Goal: Task Accomplishment & Management: Use online tool/utility

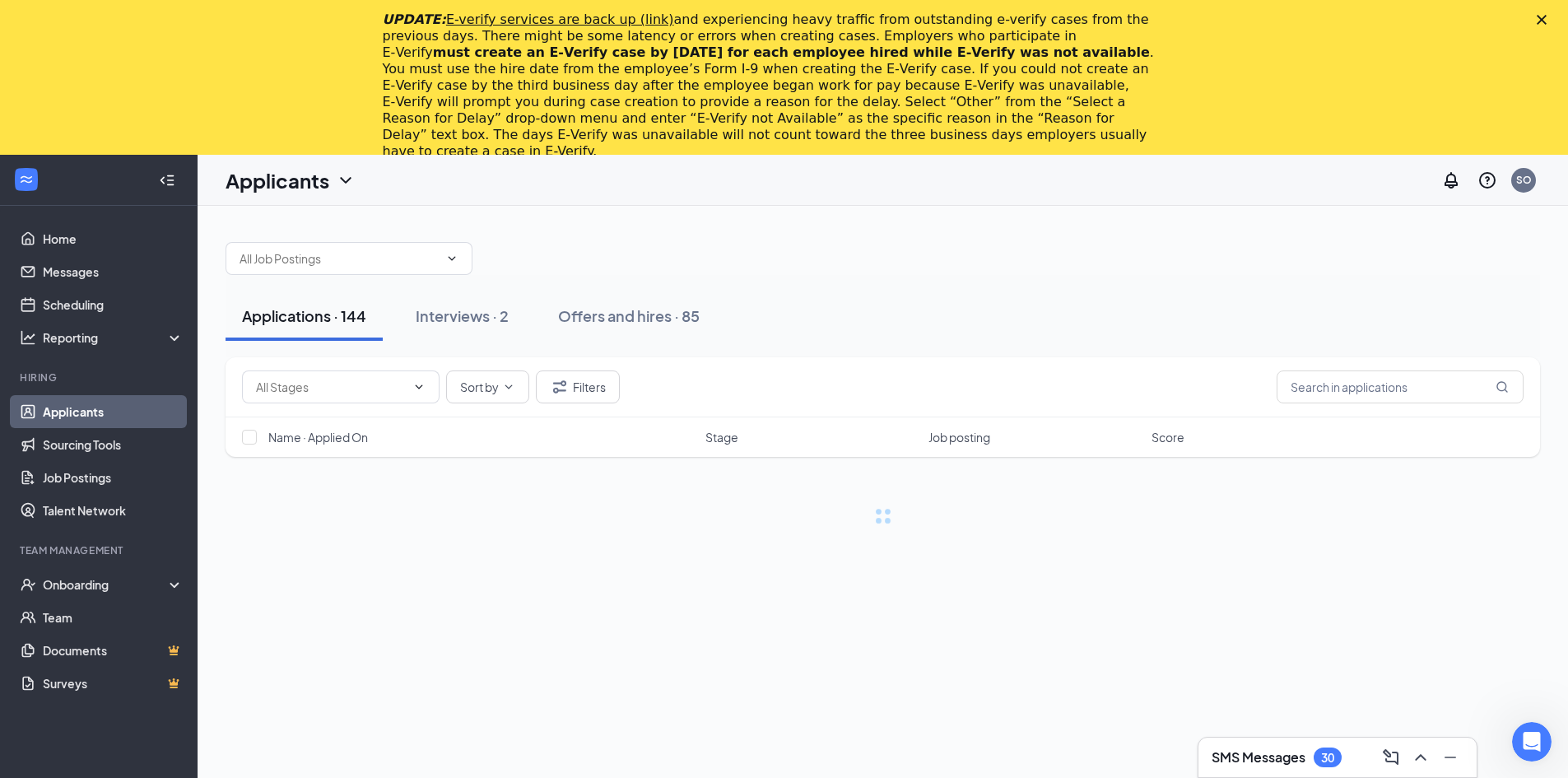
click at [1566, 15] on div "UPDATE: E-verify services are back up (link) and experiencing heavy traffic fro…" at bounding box center [784, 85] width 1568 height 158
click at [1553, 15] on div "Close" at bounding box center [1544, 20] width 16 height 10
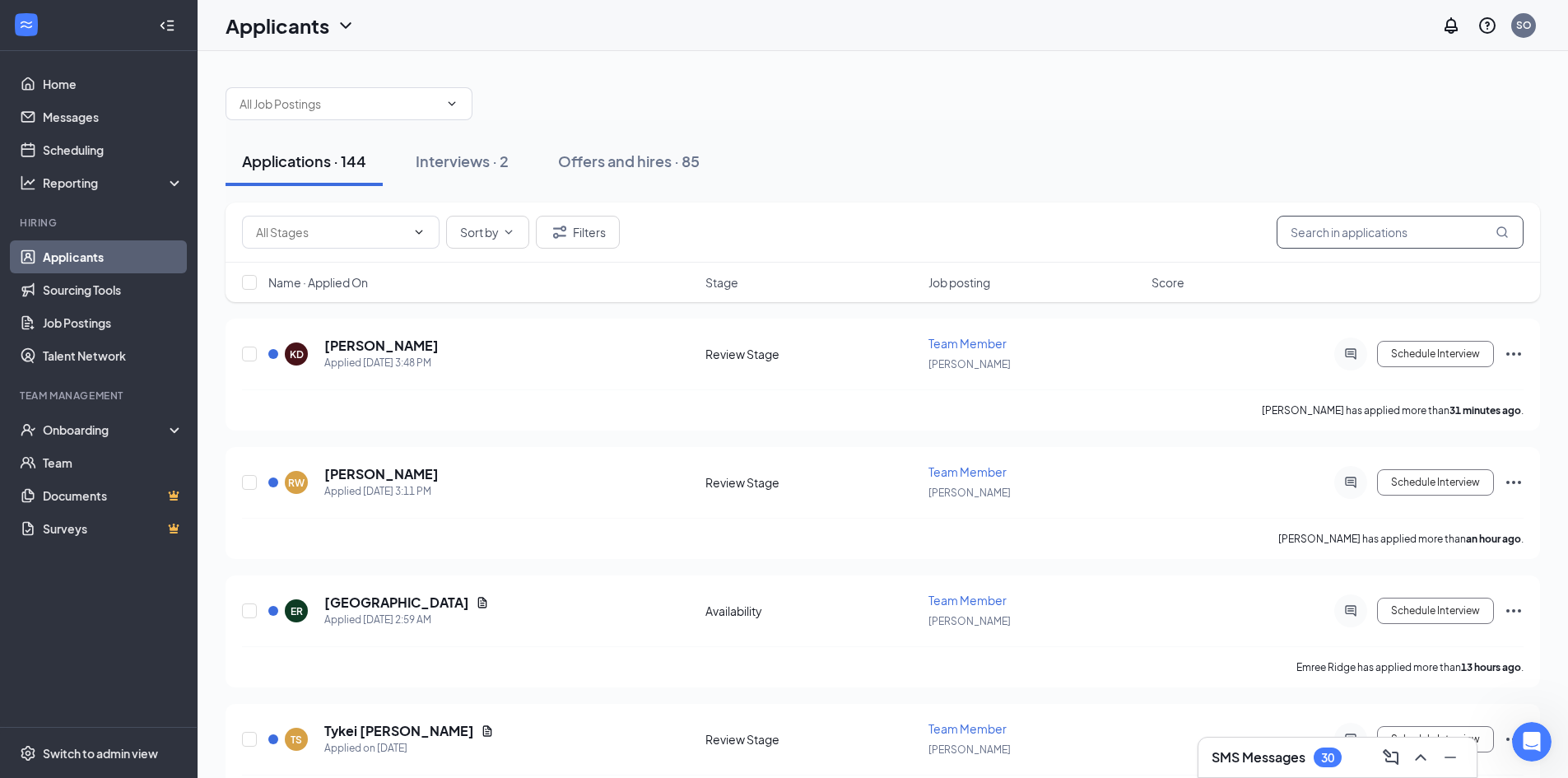
click at [1327, 247] on input "text" at bounding box center [1400, 232] width 247 height 32
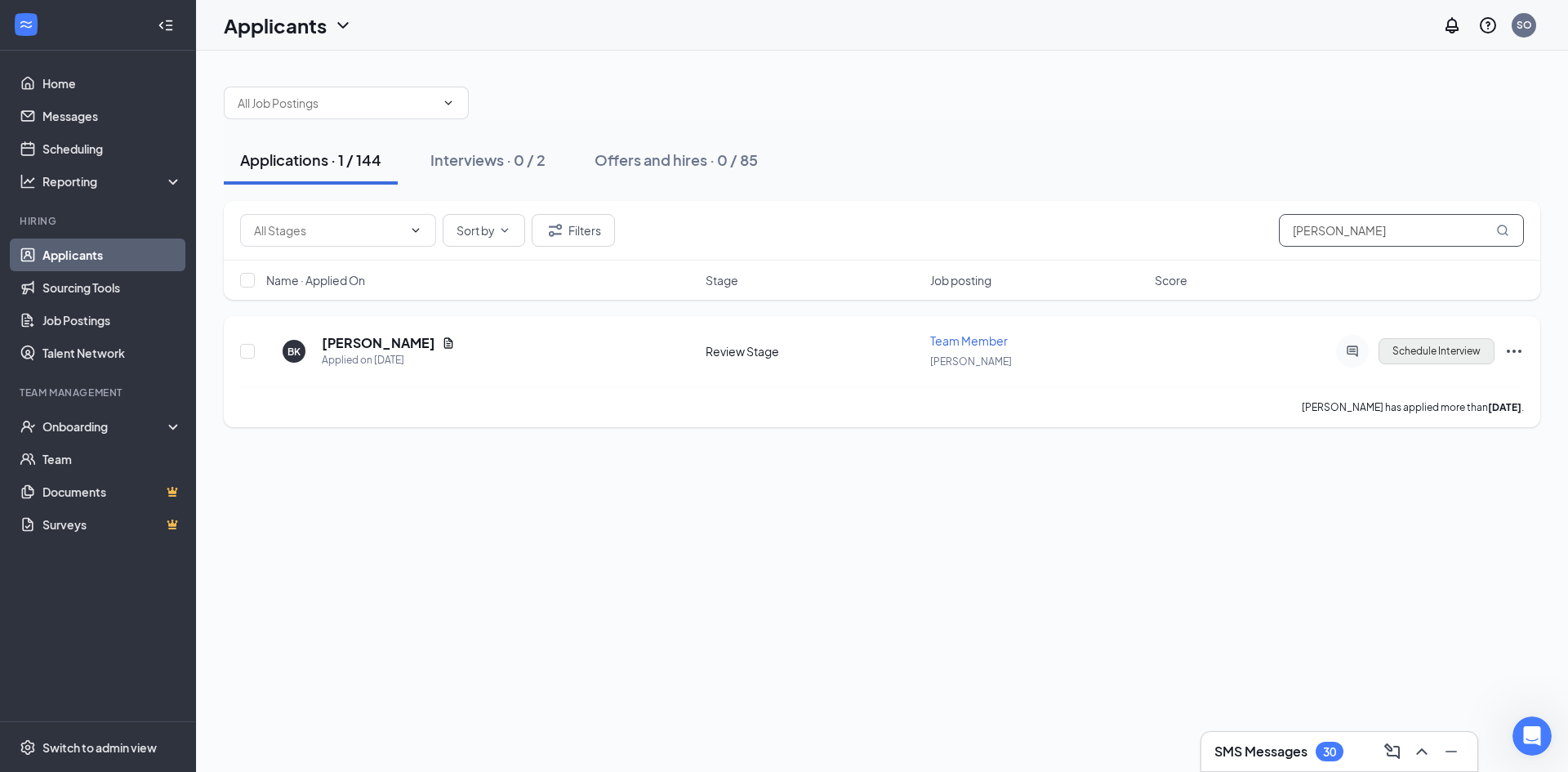
type input "[PERSON_NAME]"
click at [1403, 354] on button "Schedule Interview" at bounding box center [1436, 352] width 116 height 27
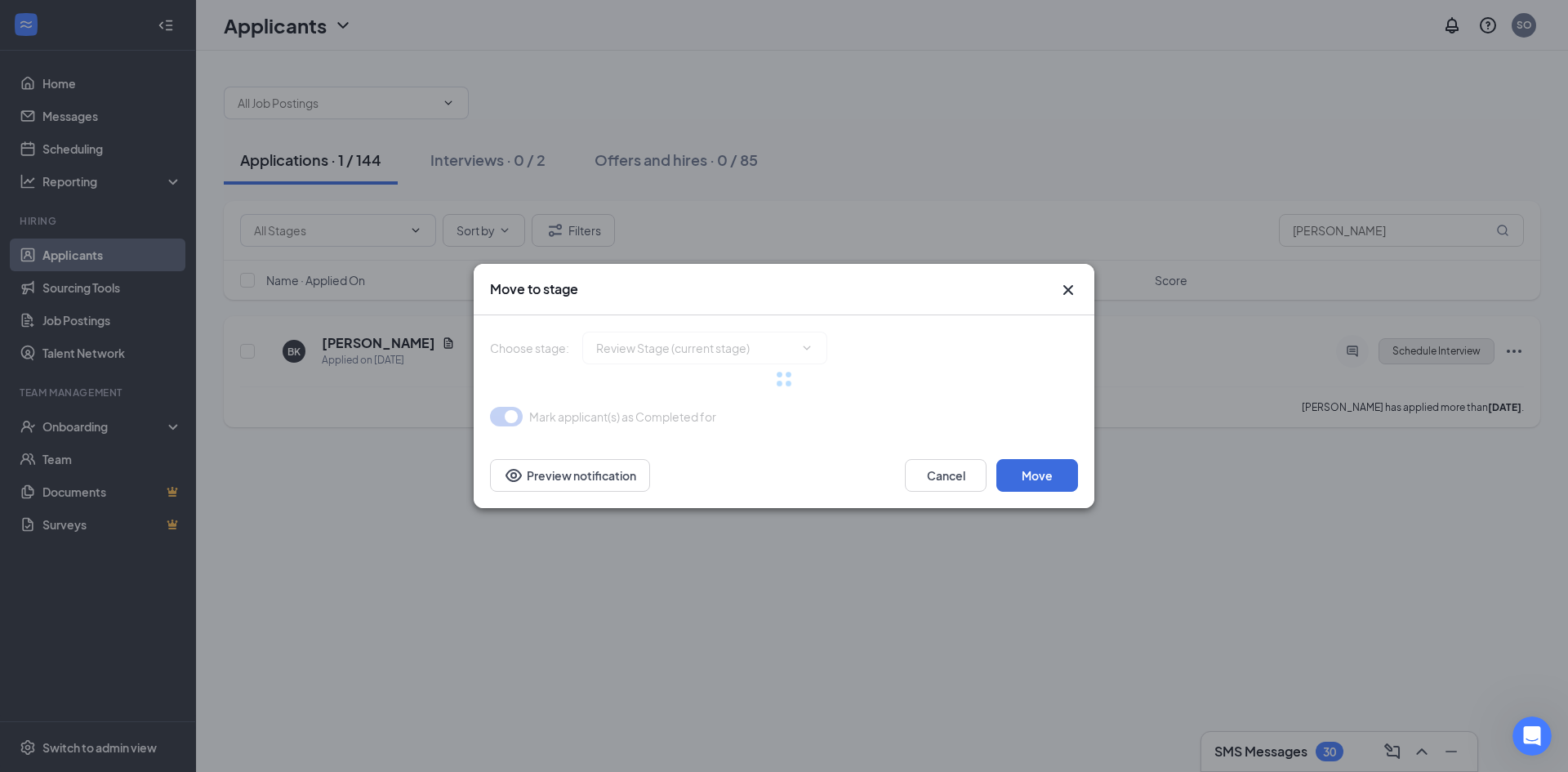
type input "Meet & Greet (next stage)"
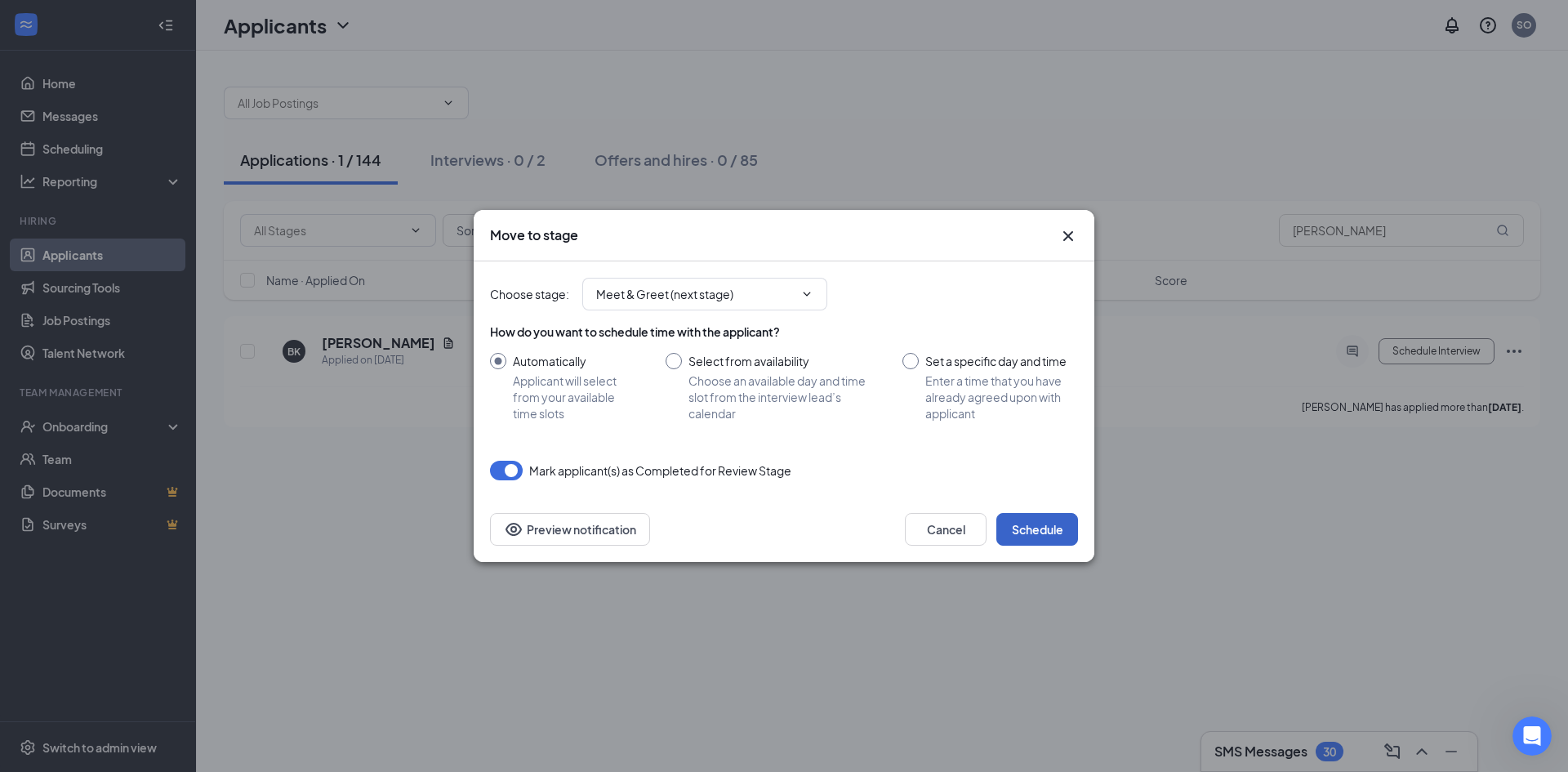
click at [1052, 528] on button "Schedule" at bounding box center [1037, 529] width 82 height 32
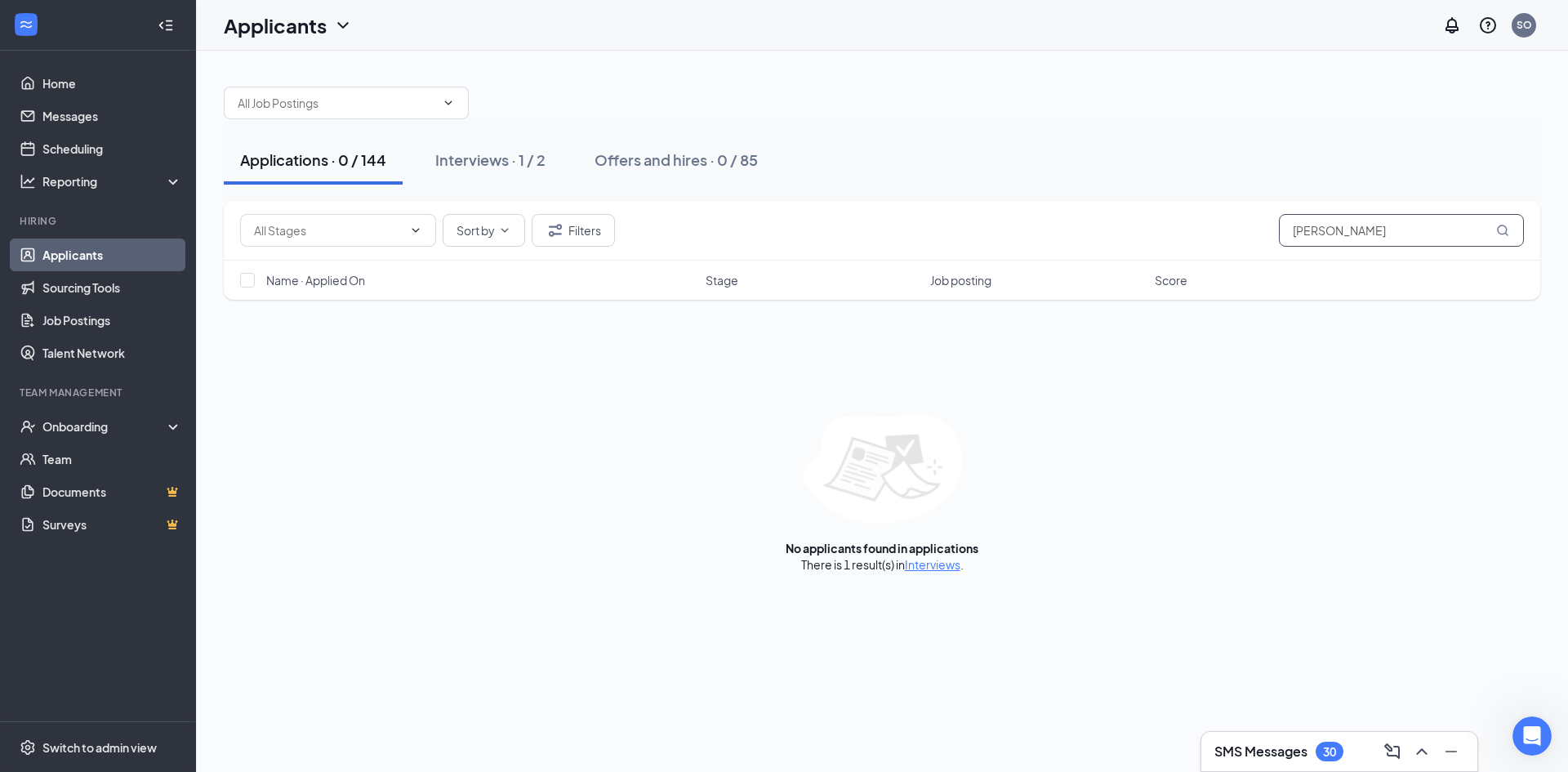
drag, startPoint x: 1412, startPoint y: 230, endPoint x: 1157, endPoint y: 245, distance: 255.4
click at [1160, 245] on div "Sort by Filters [PERSON_NAME]" at bounding box center [882, 230] width 1284 height 32
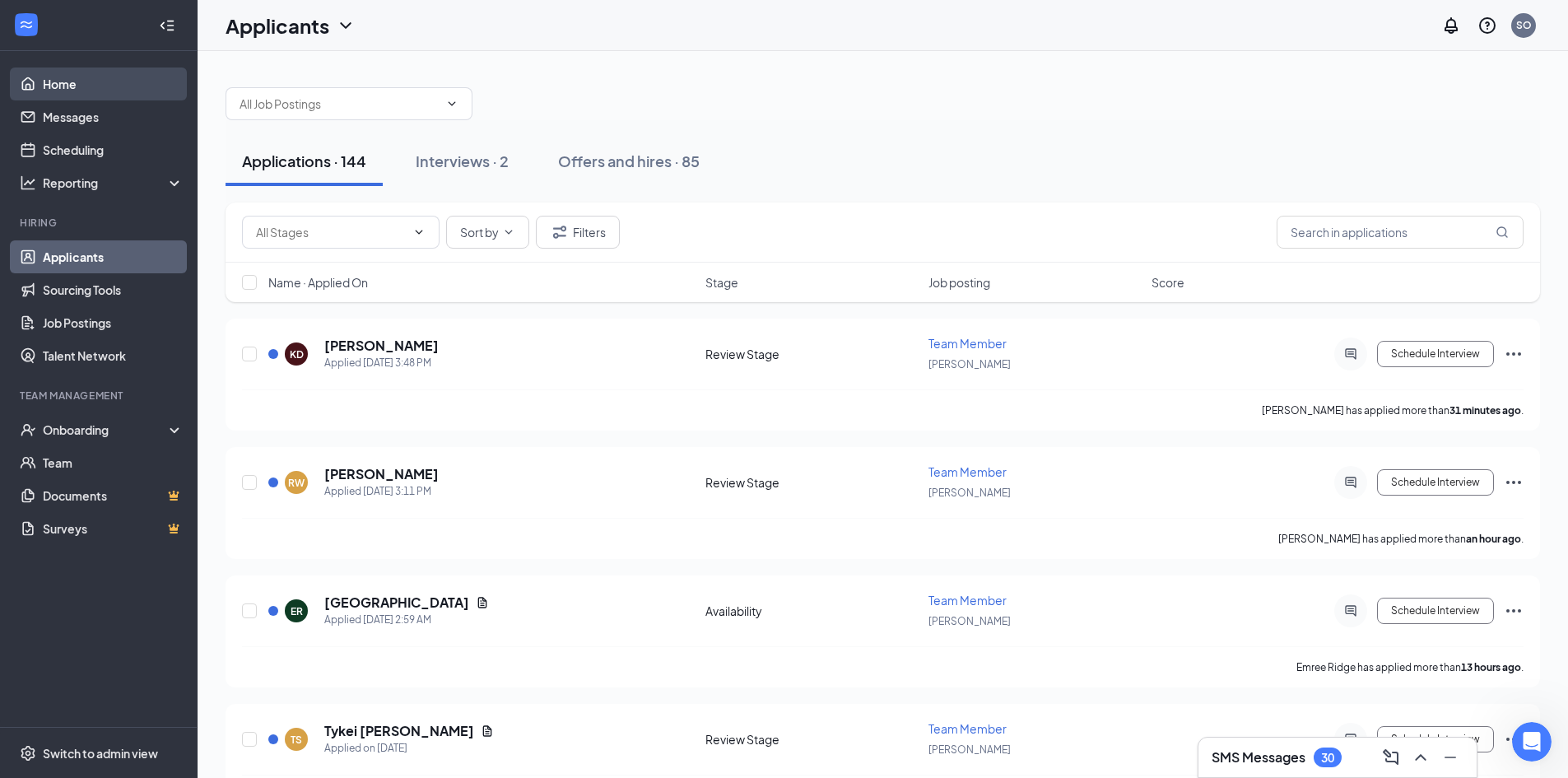
click at [103, 92] on link "Home" at bounding box center [113, 84] width 140 height 32
